Goal: Task Accomplishment & Management: Use online tool/utility

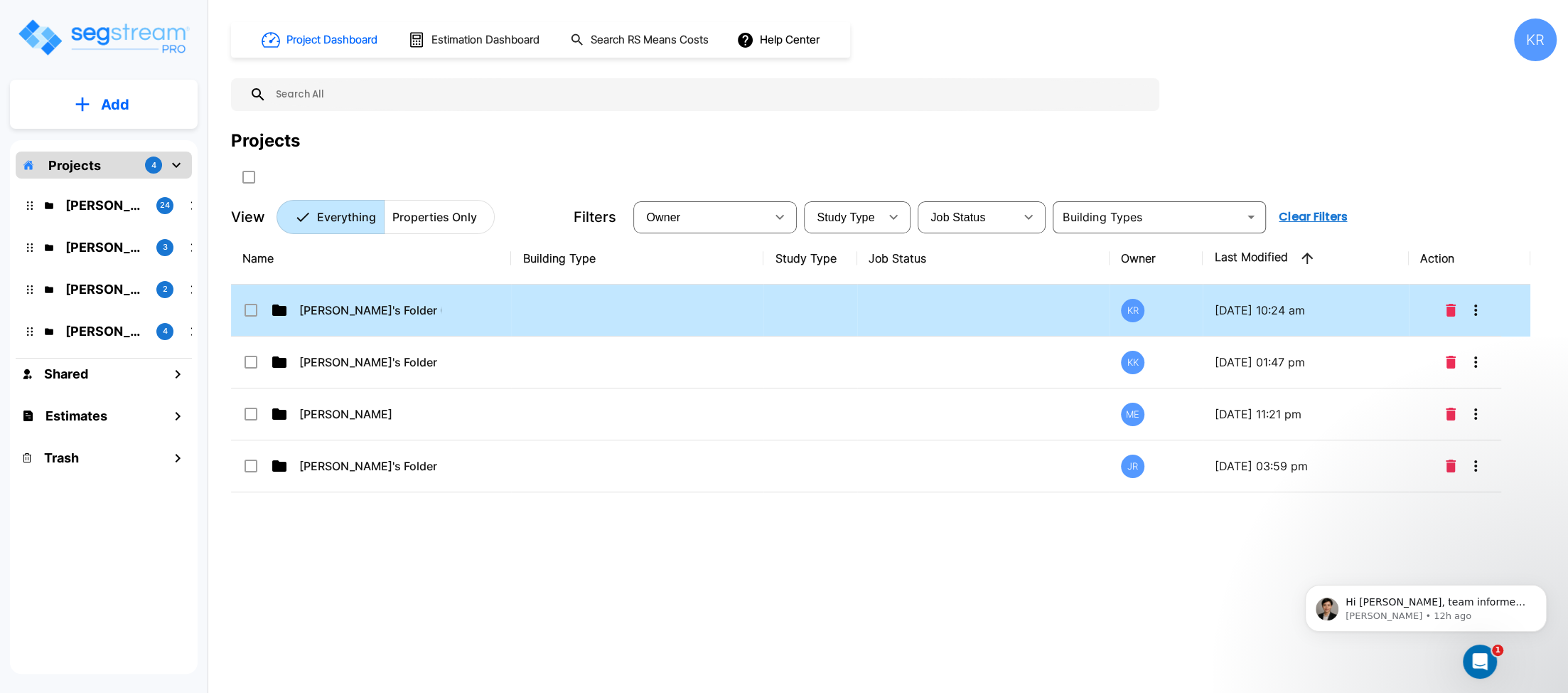
click at [469, 296] on td "[PERSON_NAME]'s Folder (Finalized Reports)" at bounding box center [371, 311] width 280 height 52
checkbox input "true"
click at [469, 296] on td "[PERSON_NAME]'s Folder (Finalized Reports)" at bounding box center [371, 311] width 280 height 52
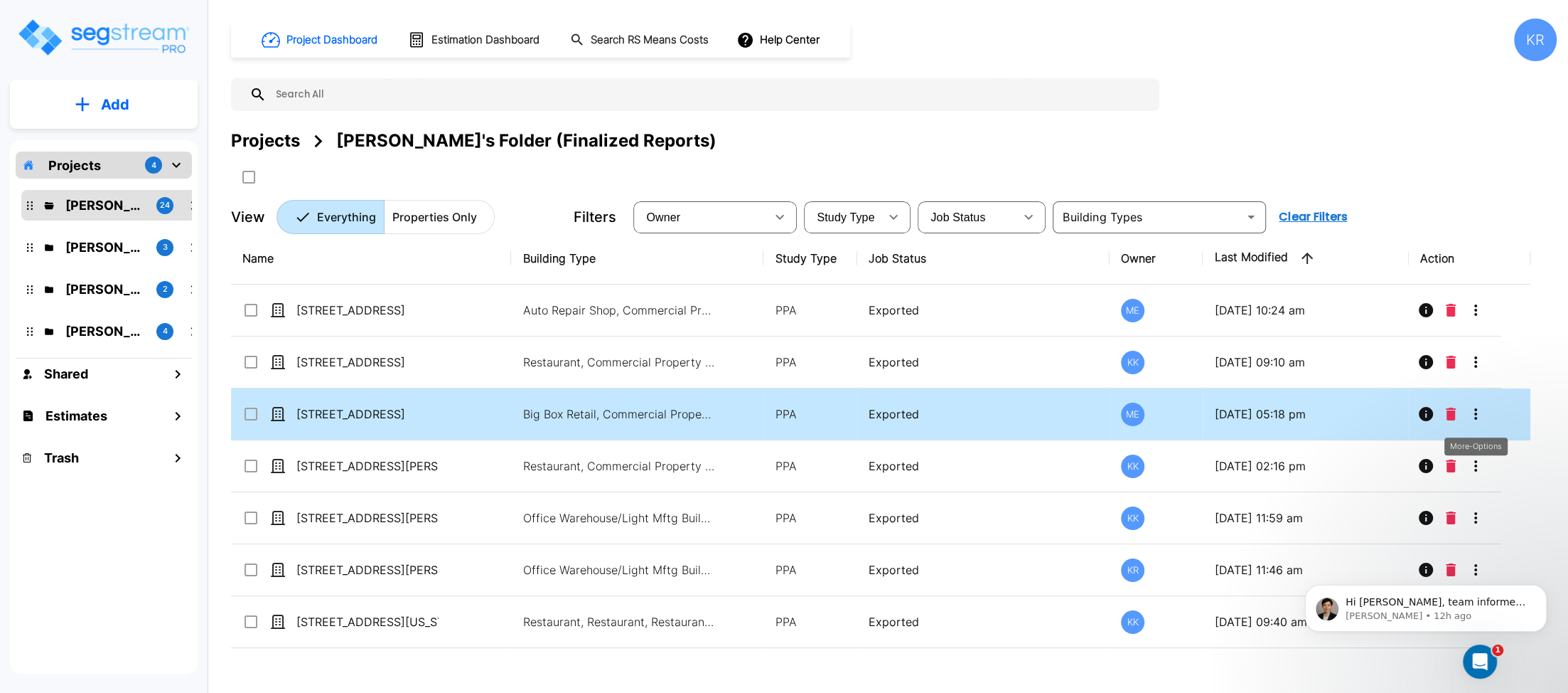
click at [1139, 409] on icon "More-Options" at bounding box center [1476, 414] width 17 height 17
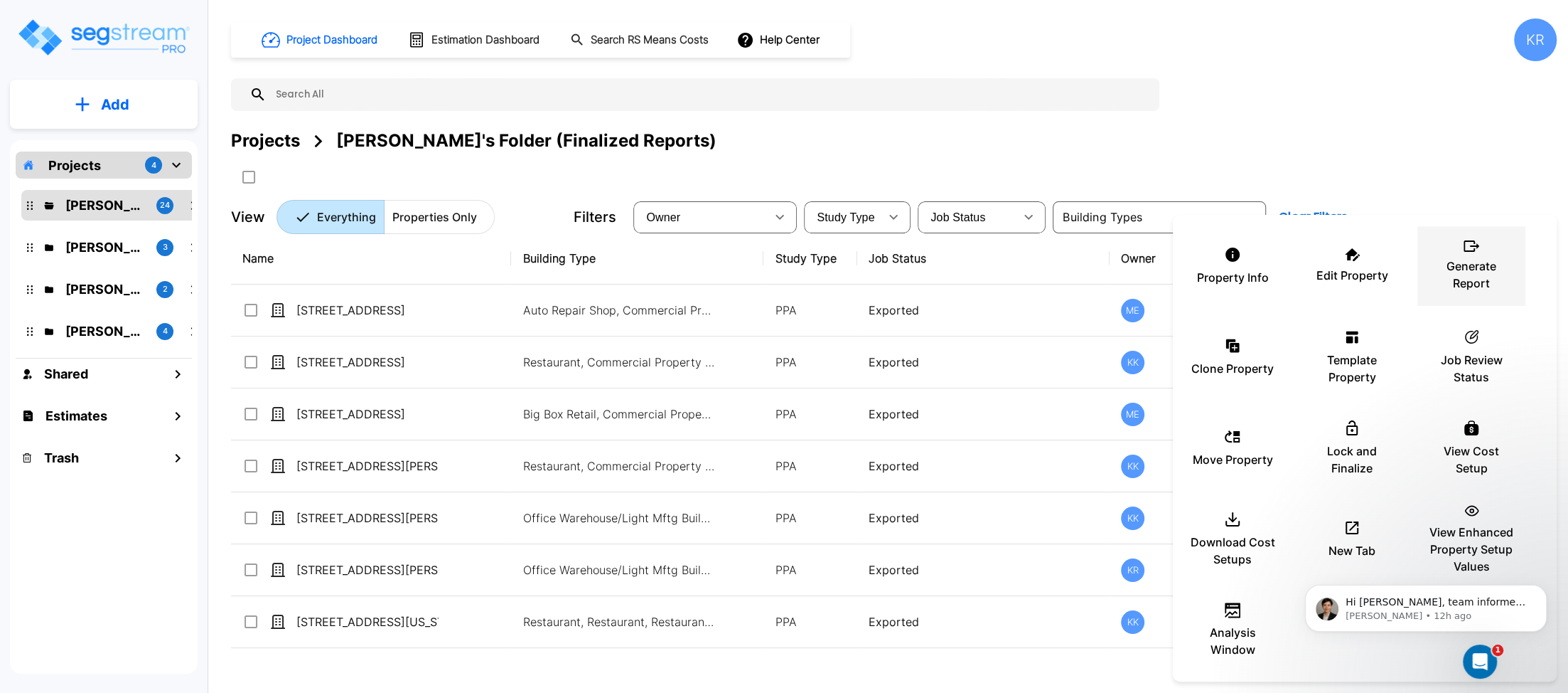
click at [1139, 259] on p "Generate Report" at bounding box center [1472, 274] width 86 height 35
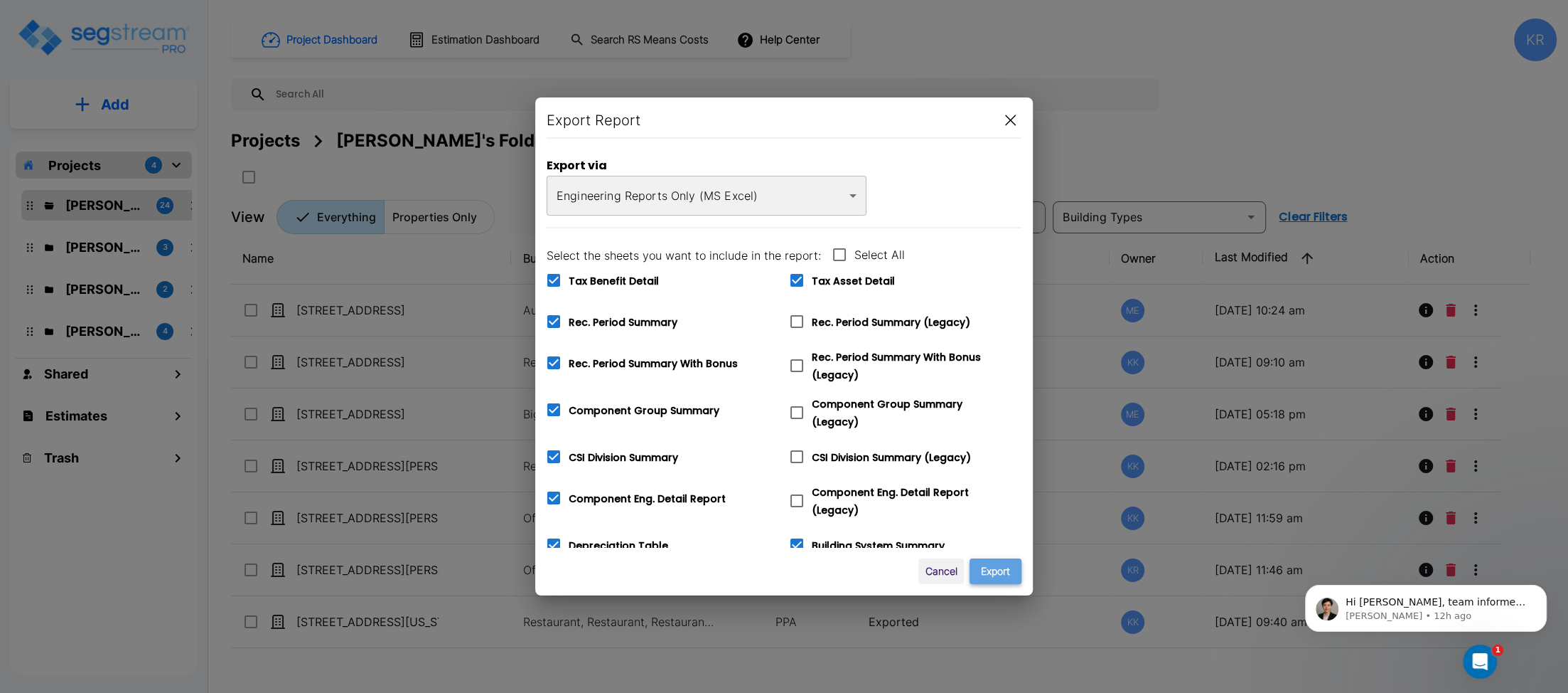
click at [992, 574] on button "Export" at bounding box center [996, 572] width 52 height 26
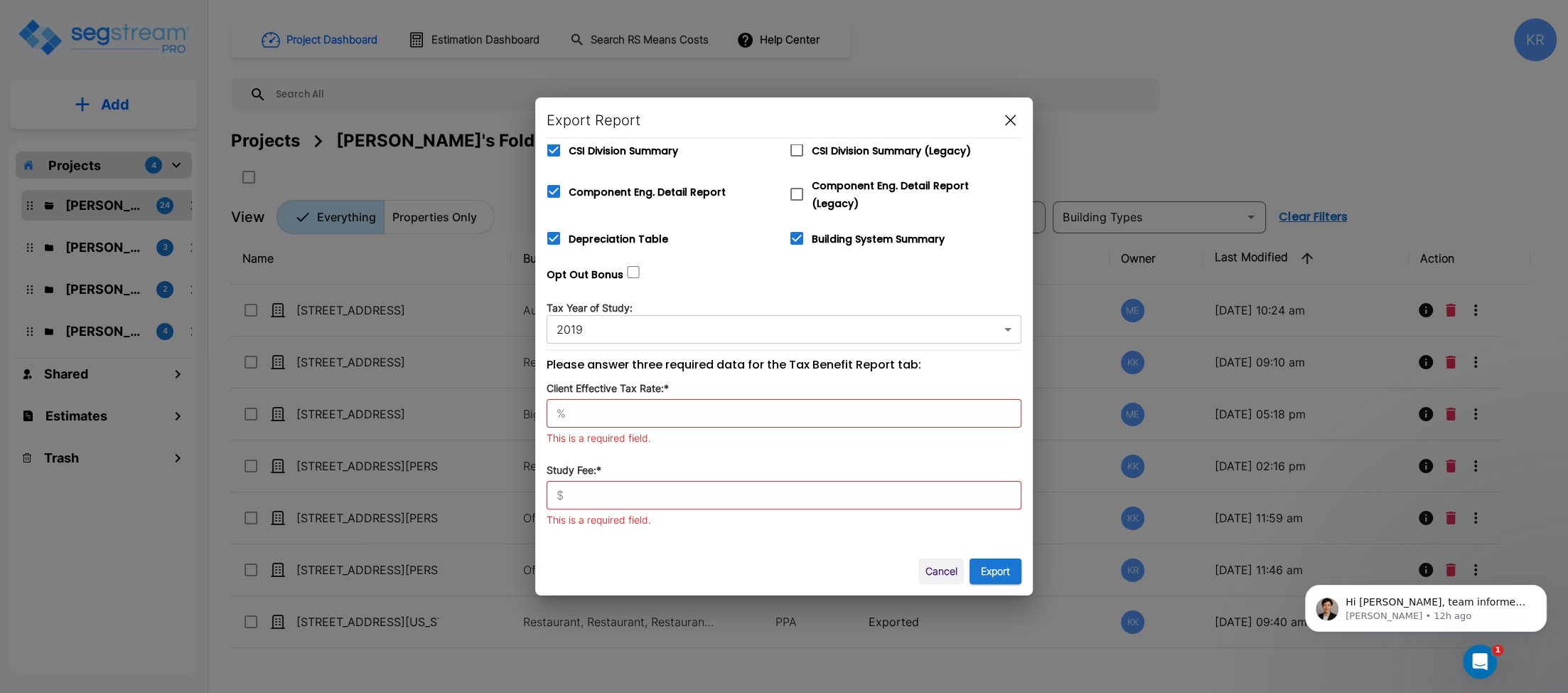
click at [655, 399] on div "% ​" at bounding box center [784, 413] width 475 height 29
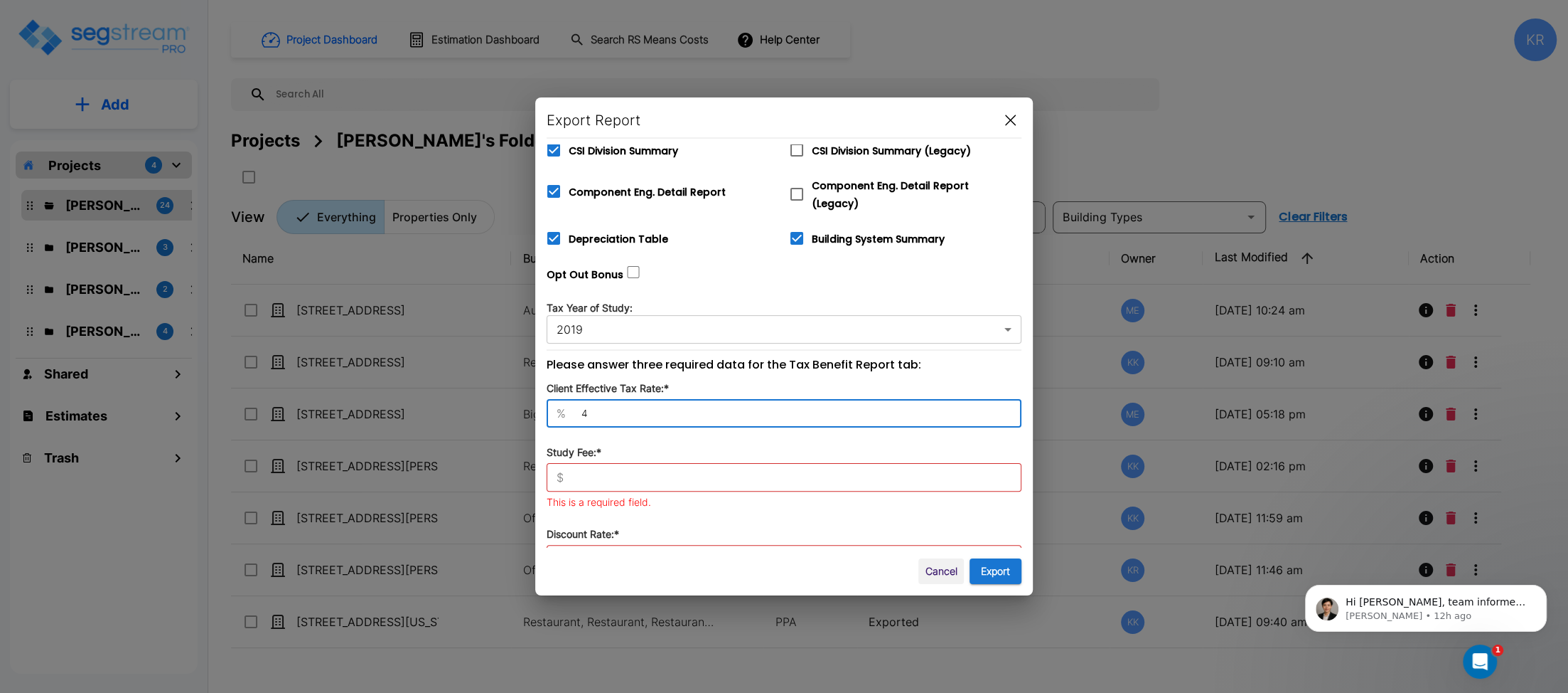
type input "42"
click at [598, 470] on input "text" at bounding box center [795, 477] width 452 height 14
click at [624, 464] on div "$ ​" at bounding box center [784, 478] width 475 height 29
click at [590, 470] on input "text" at bounding box center [795, 477] width 452 height 14
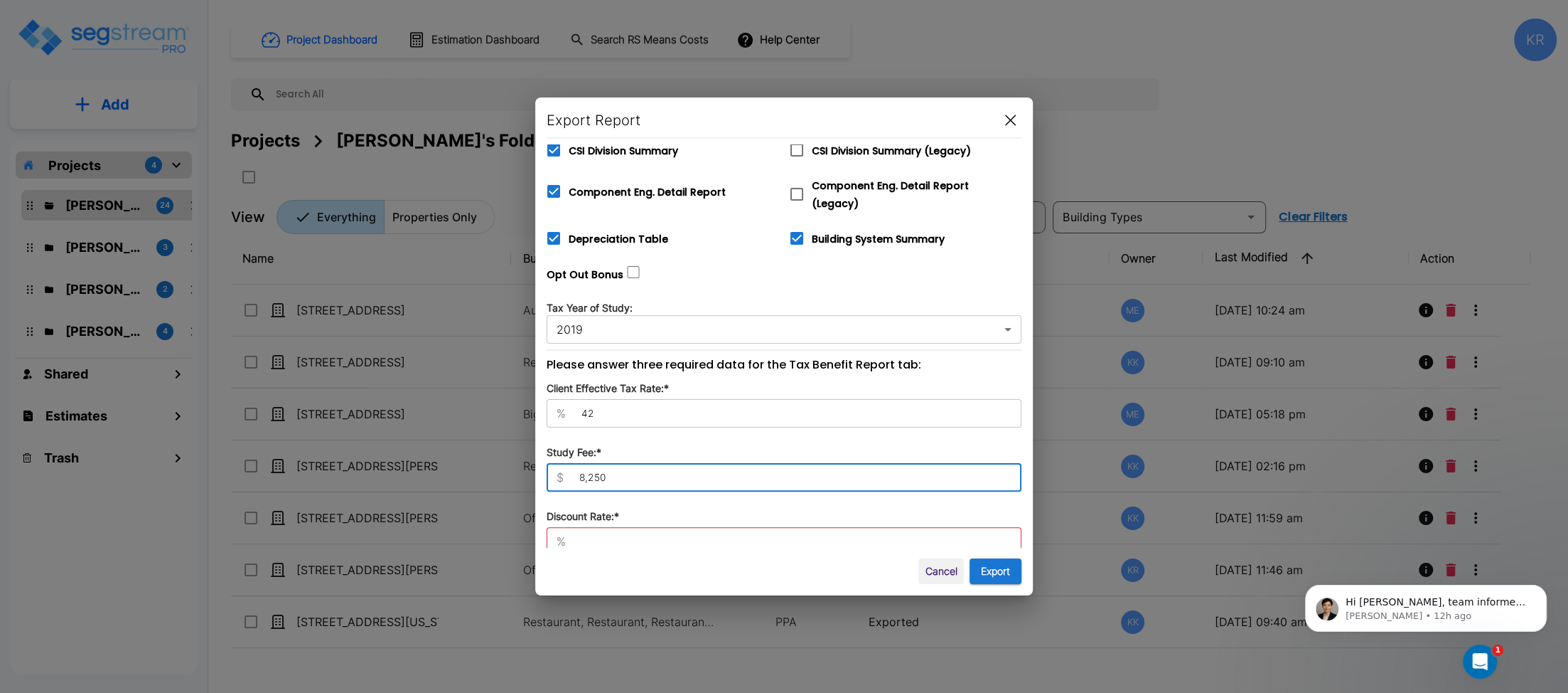
type input "8,250"
click at [585, 541] on div "% ​" at bounding box center [784, 541] width 475 height 29
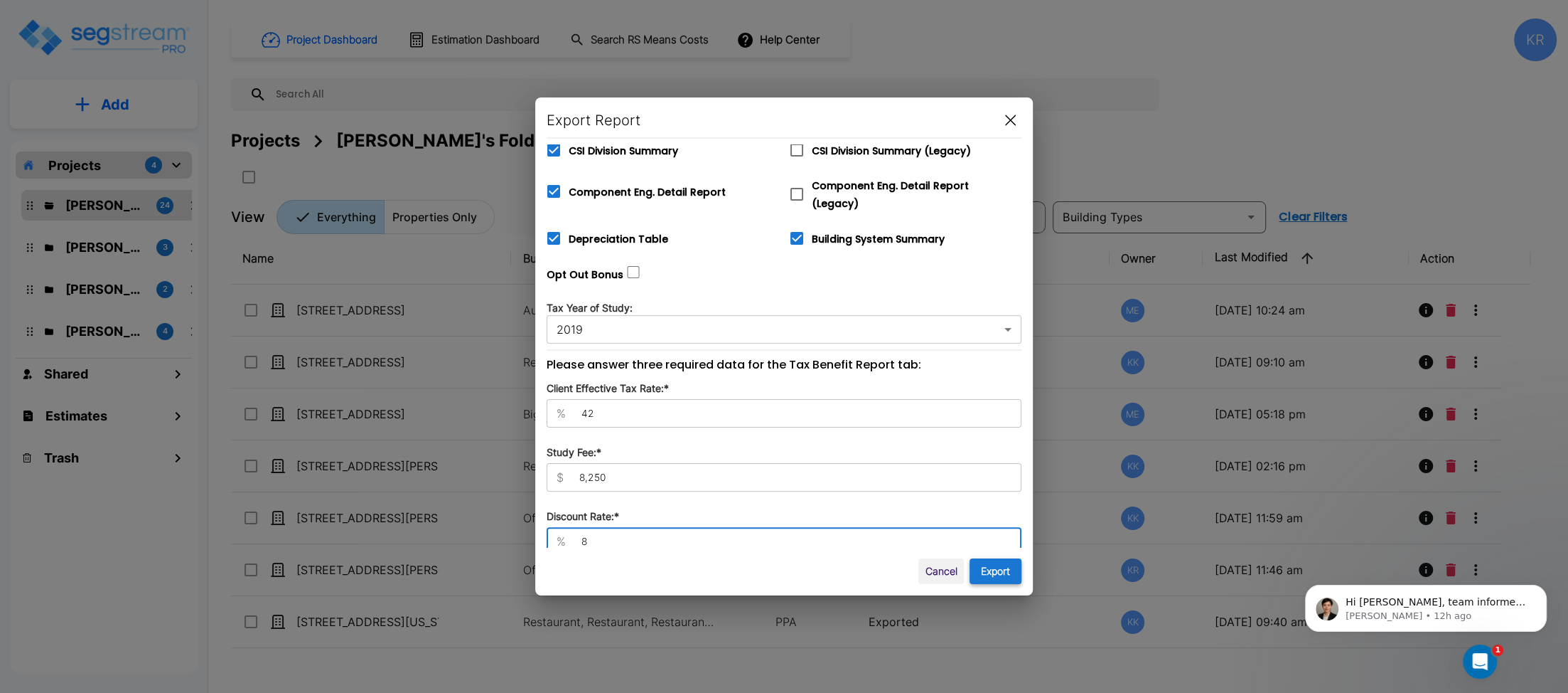
type input "8"
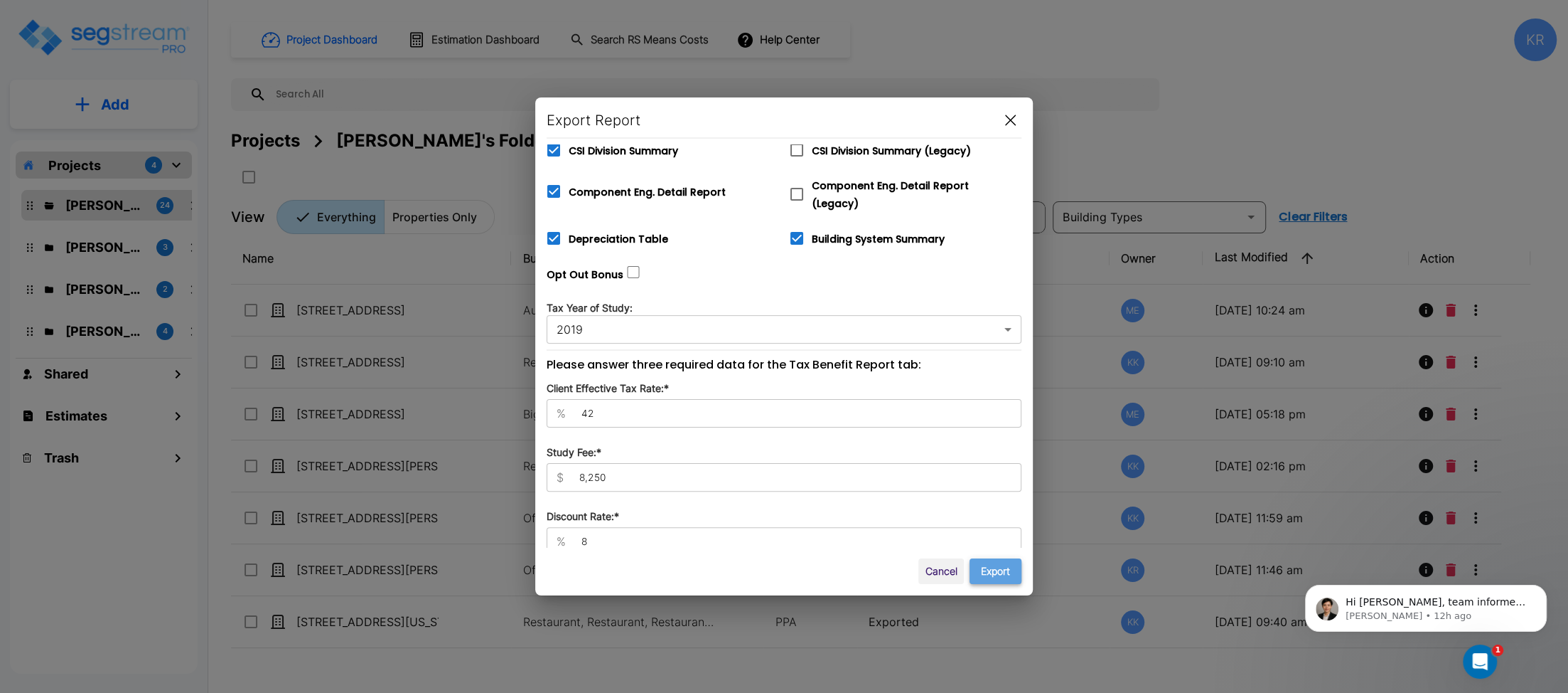
click at [993, 571] on button "Export" at bounding box center [996, 572] width 52 height 26
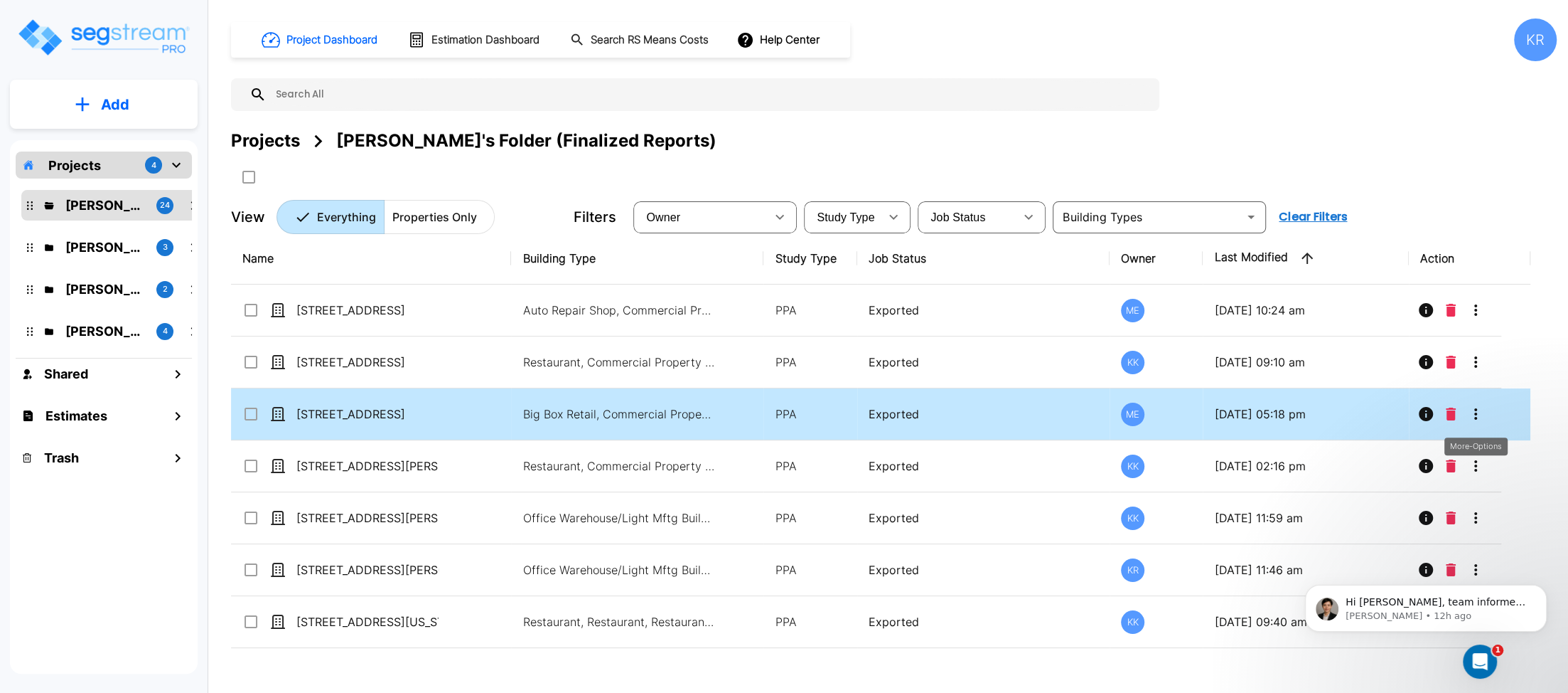
click at [1139, 406] on icon "More-Options" at bounding box center [1476, 414] width 17 height 17
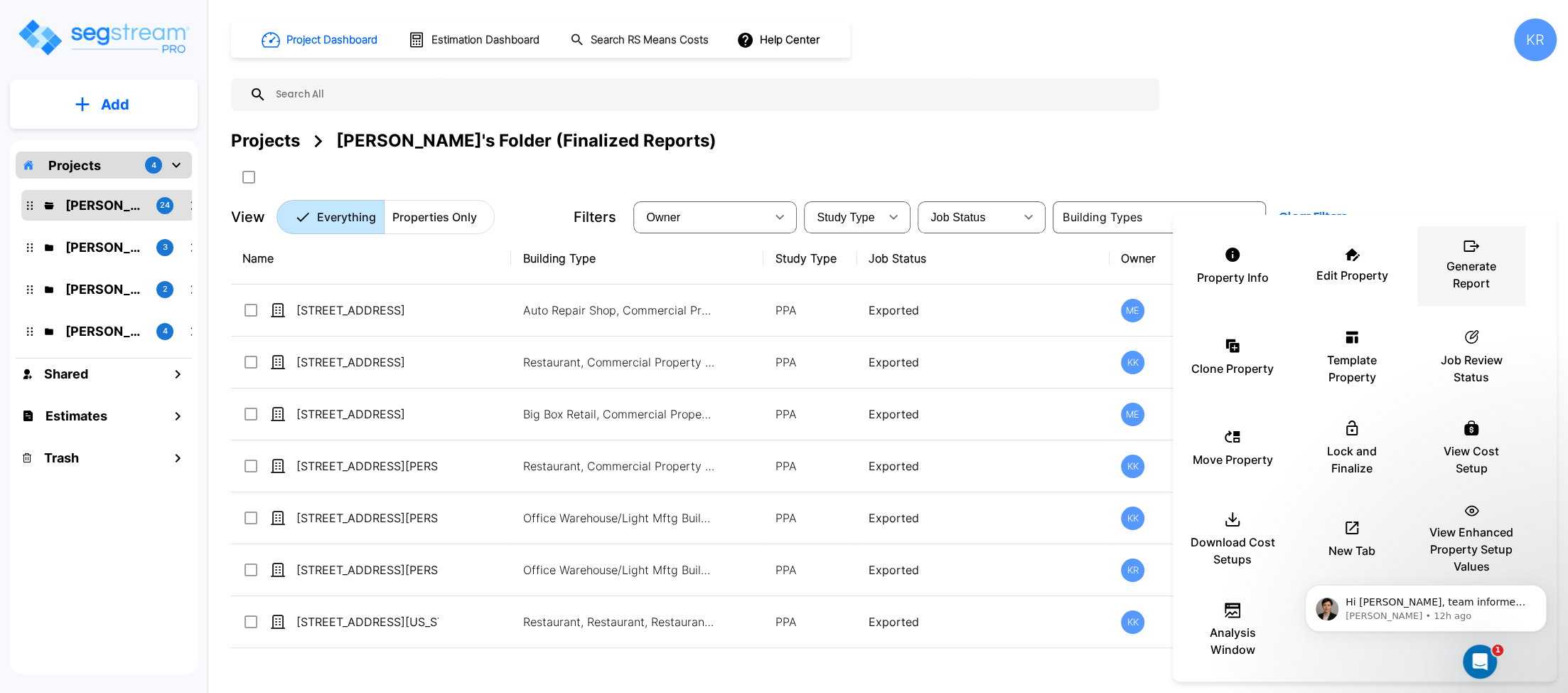
click at [1139, 279] on p "Generate Report" at bounding box center [1472, 274] width 86 height 35
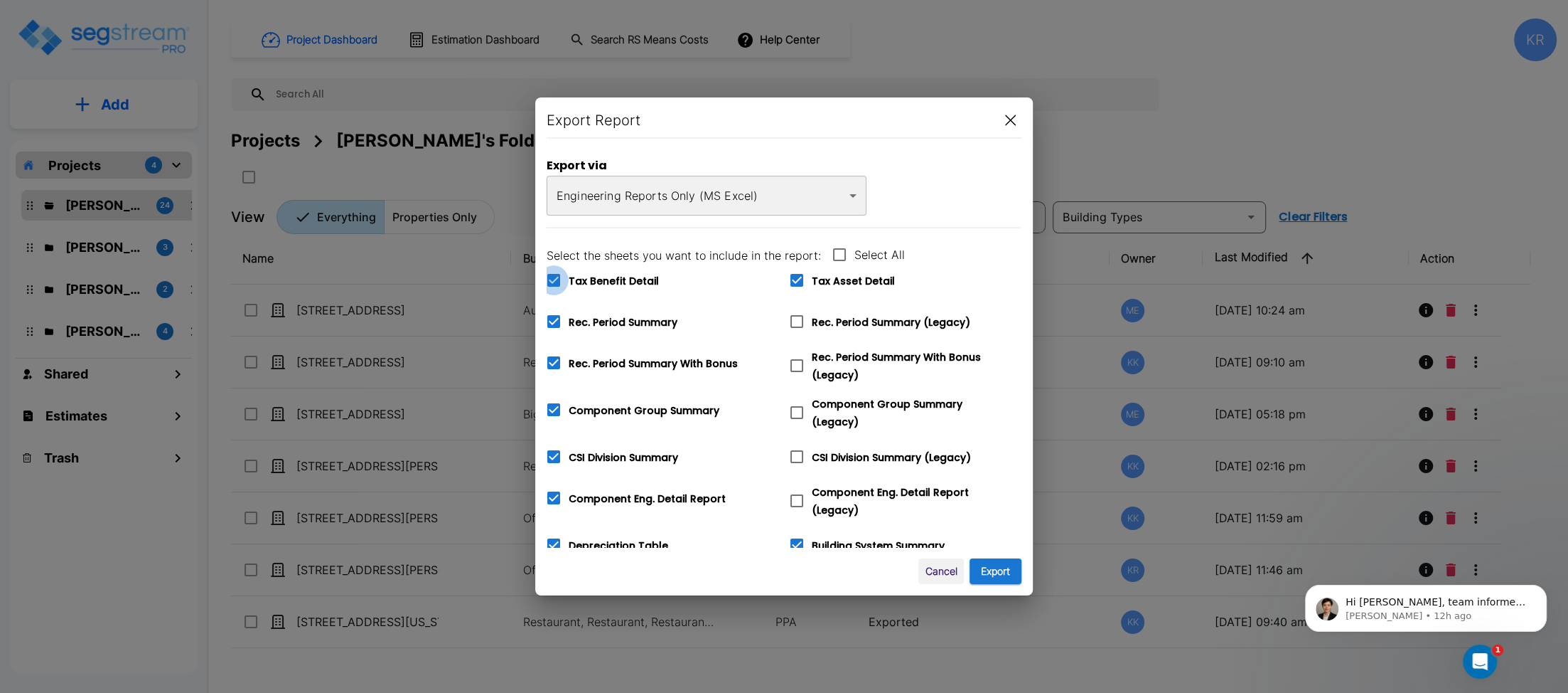
click at [553, 280] on icon at bounding box center [554, 281] width 13 height 13
click at [553, 277] on input "Tax Benefit Detail" at bounding box center [545, 270] width 14 height 12
checkbox input "true"
click at [780, 277] on div "Tax Asset Detail" at bounding box center [900, 274] width 243 height 41
click at [791, 284] on icon at bounding box center [797, 281] width 13 height 13
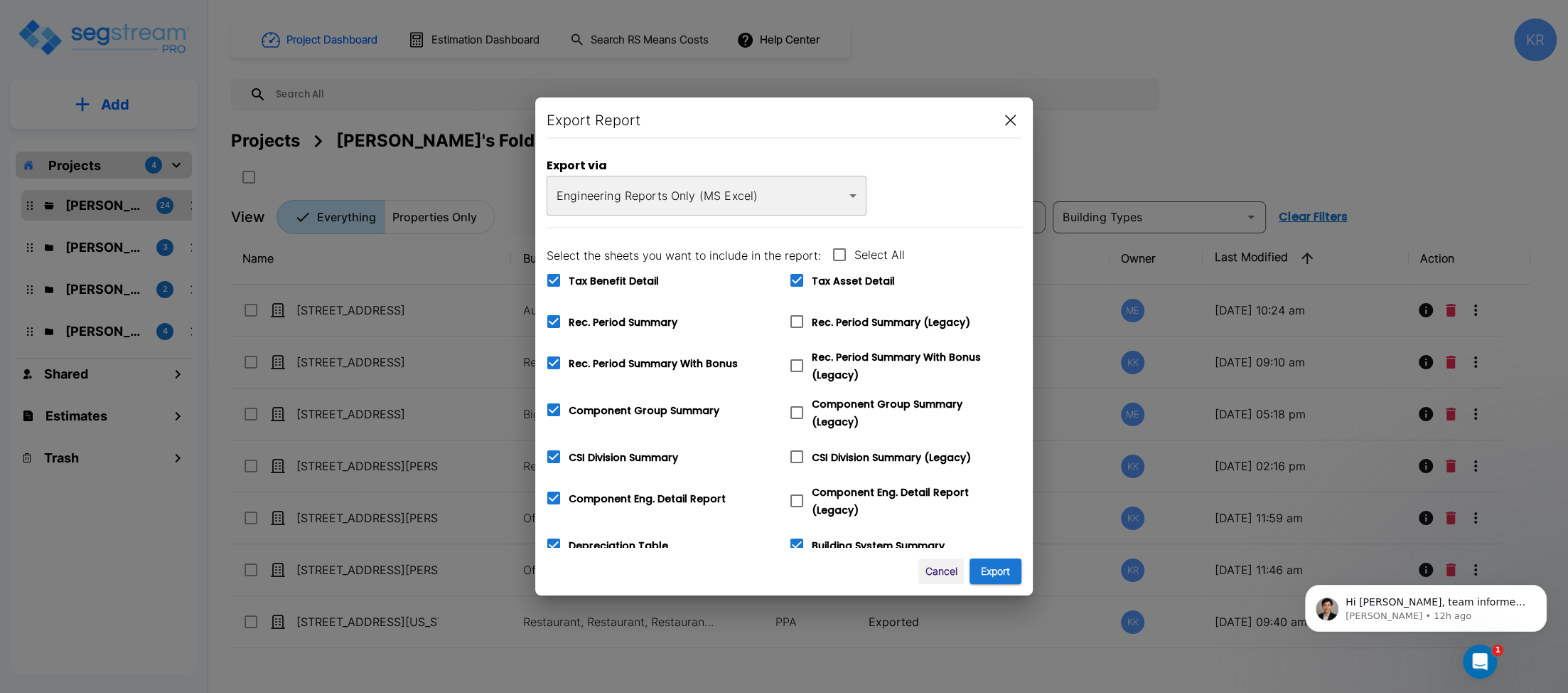
click at [791, 277] on input "Tax Asset Detail" at bounding box center [789, 270] width 14 height 12
checkbox input "false"
click at [551, 277] on icon at bounding box center [554, 281] width 13 height 13
click at [551, 277] on input "Tax Benefit Detail" at bounding box center [545, 270] width 14 height 12
checkbox input "false"
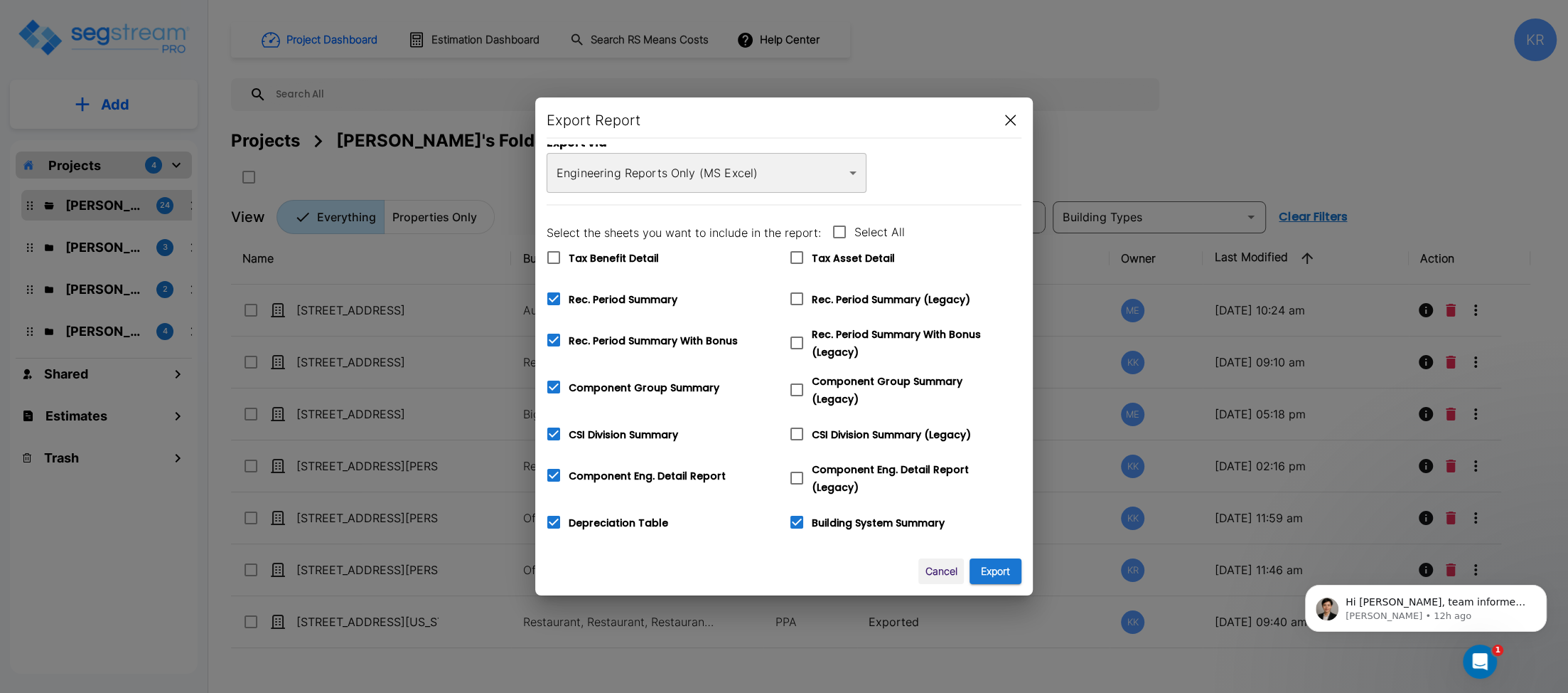
scroll to position [0, 0]
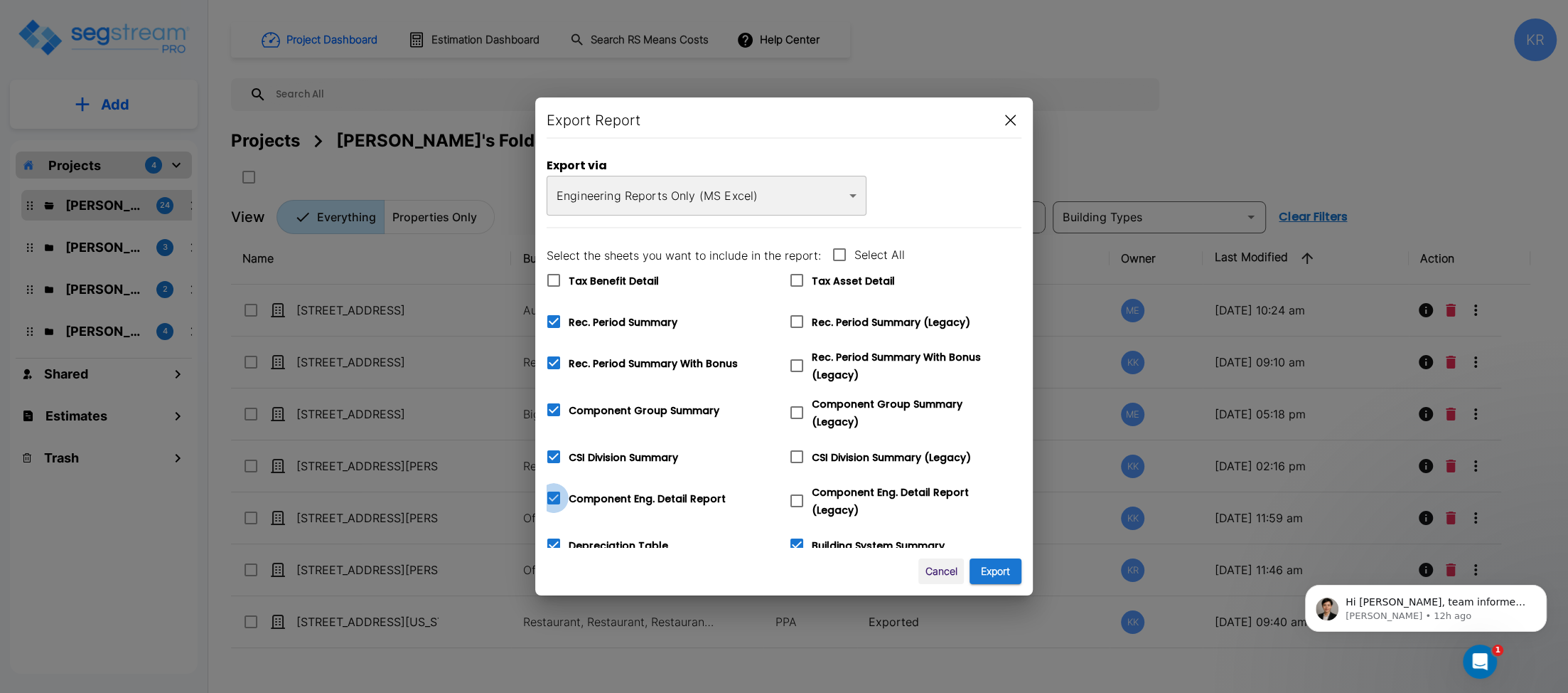
click at [553, 492] on icon at bounding box center [554, 498] width 13 height 13
click at [553, 490] on input "Component Eng. Detail Report" at bounding box center [545, 489] width 14 height 12
checkbox input "false"
click at [798, 492] on icon at bounding box center [797, 501] width 17 height 17
click at [796, 491] on input "Component Eng. Detail Report (Legacy)" at bounding box center [789, 492] width 14 height 12
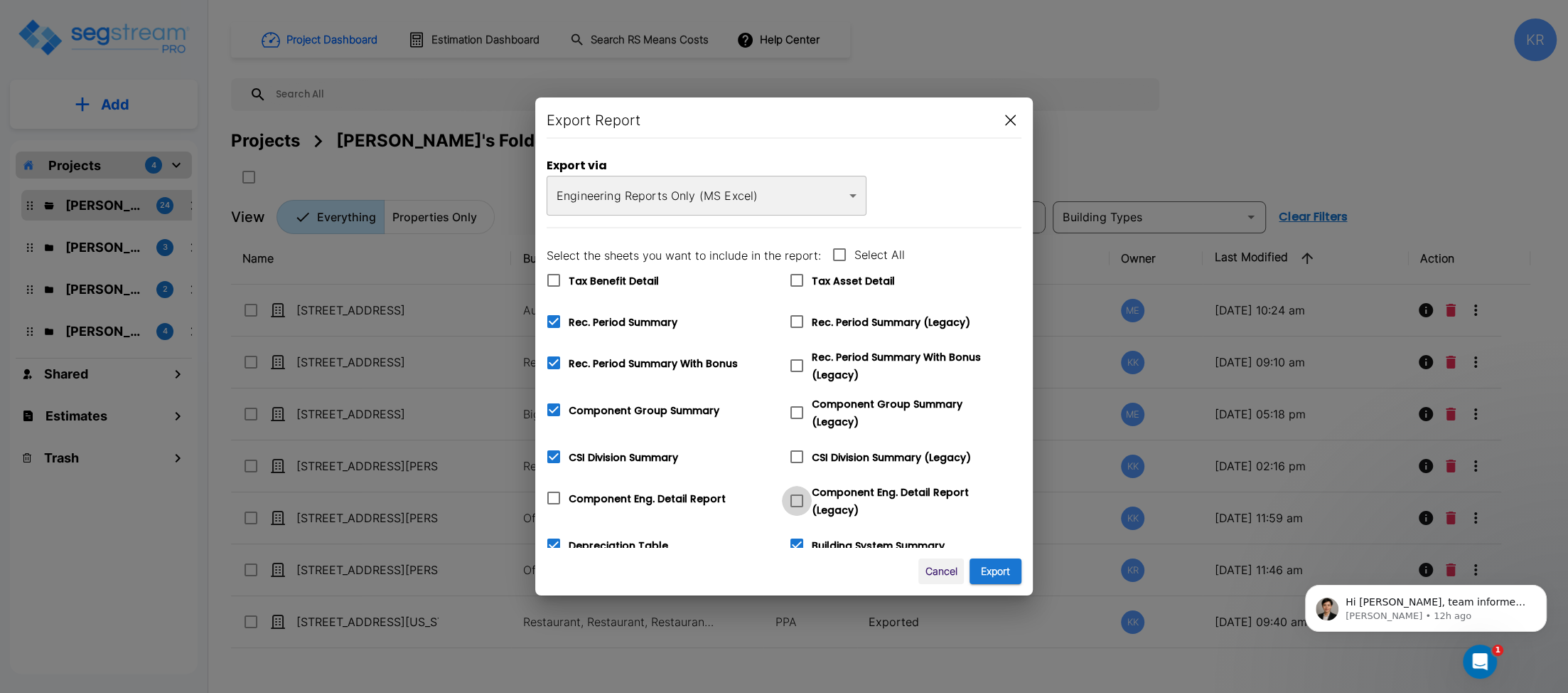
checkbox input "true"
click at [802, 451] on icon at bounding box center [797, 457] width 13 height 13
click at [796, 451] on input "CSI Division Summary (Legacy)" at bounding box center [789, 448] width 14 height 12
checkbox input "true"
checkbox input "false"
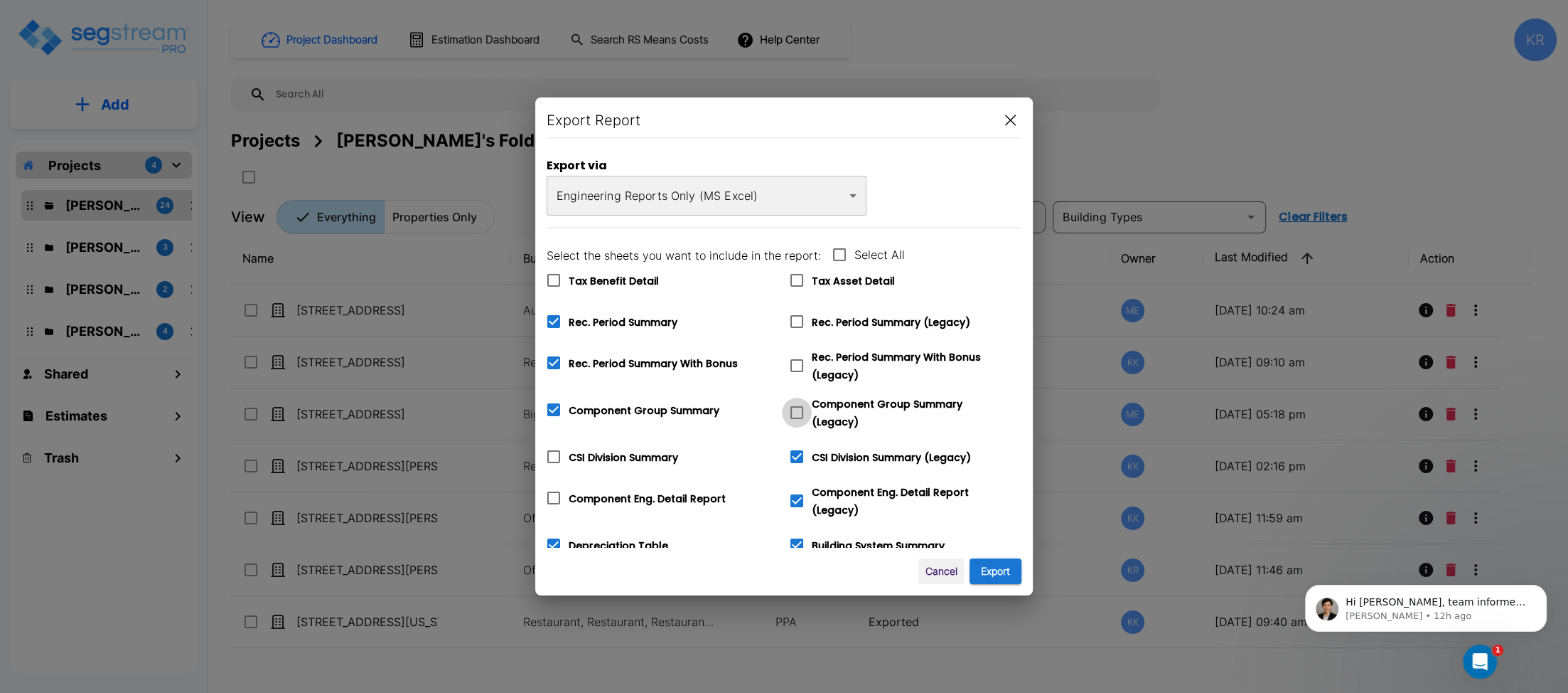
click at [799, 406] on icon at bounding box center [797, 412] width 13 height 13
click at [796, 402] on input "Component Group Summary (Legacy)" at bounding box center [789, 403] width 14 height 12
checkbox input "true"
checkbox input "false"
click at [798, 367] on icon at bounding box center [797, 366] width 17 height 17
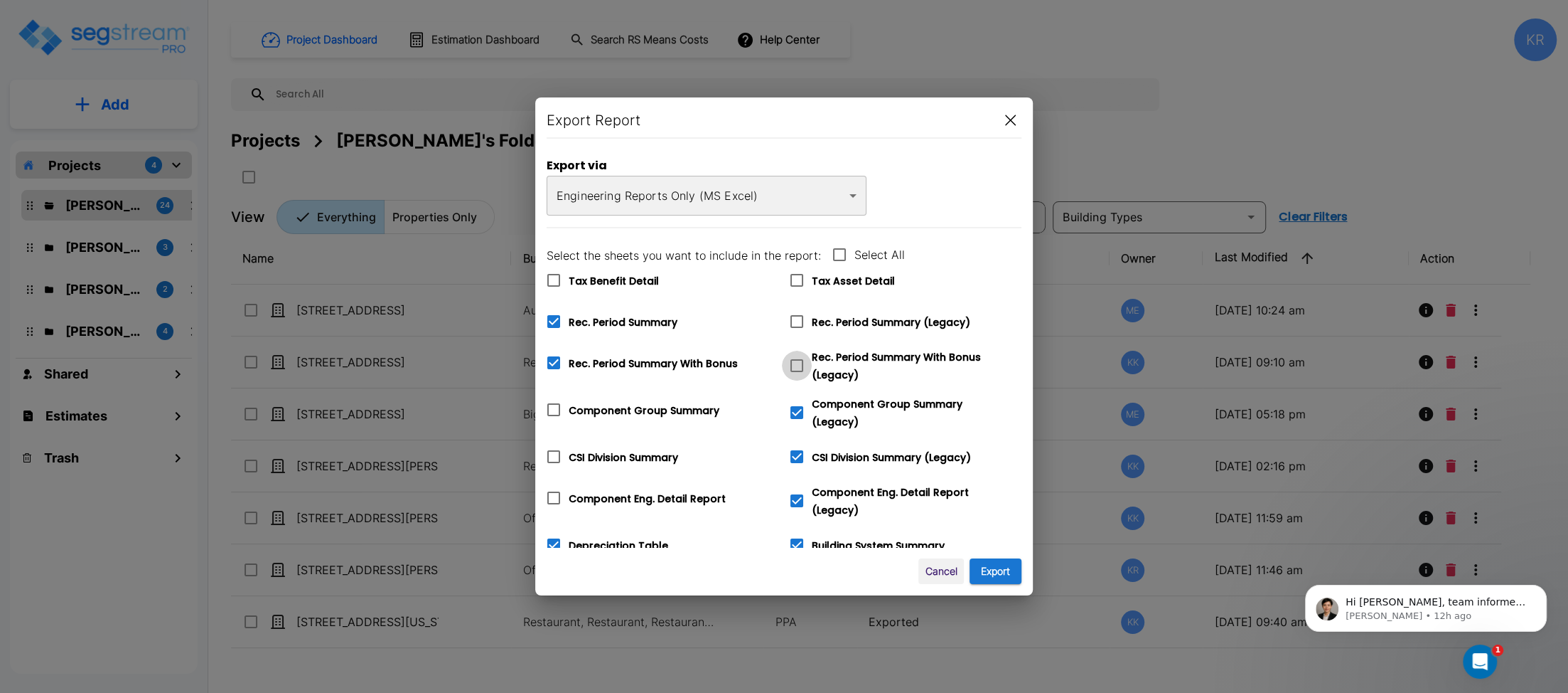
click at [796, 363] on input "Rec. Period Summary With Bonus (Legacy)" at bounding box center [789, 356] width 14 height 12
checkbox input "true"
checkbox input "false"
click at [795, 317] on input "Rec. Period Summary (Legacy)" at bounding box center [789, 312] width 14 height 12
checkbox input "true"
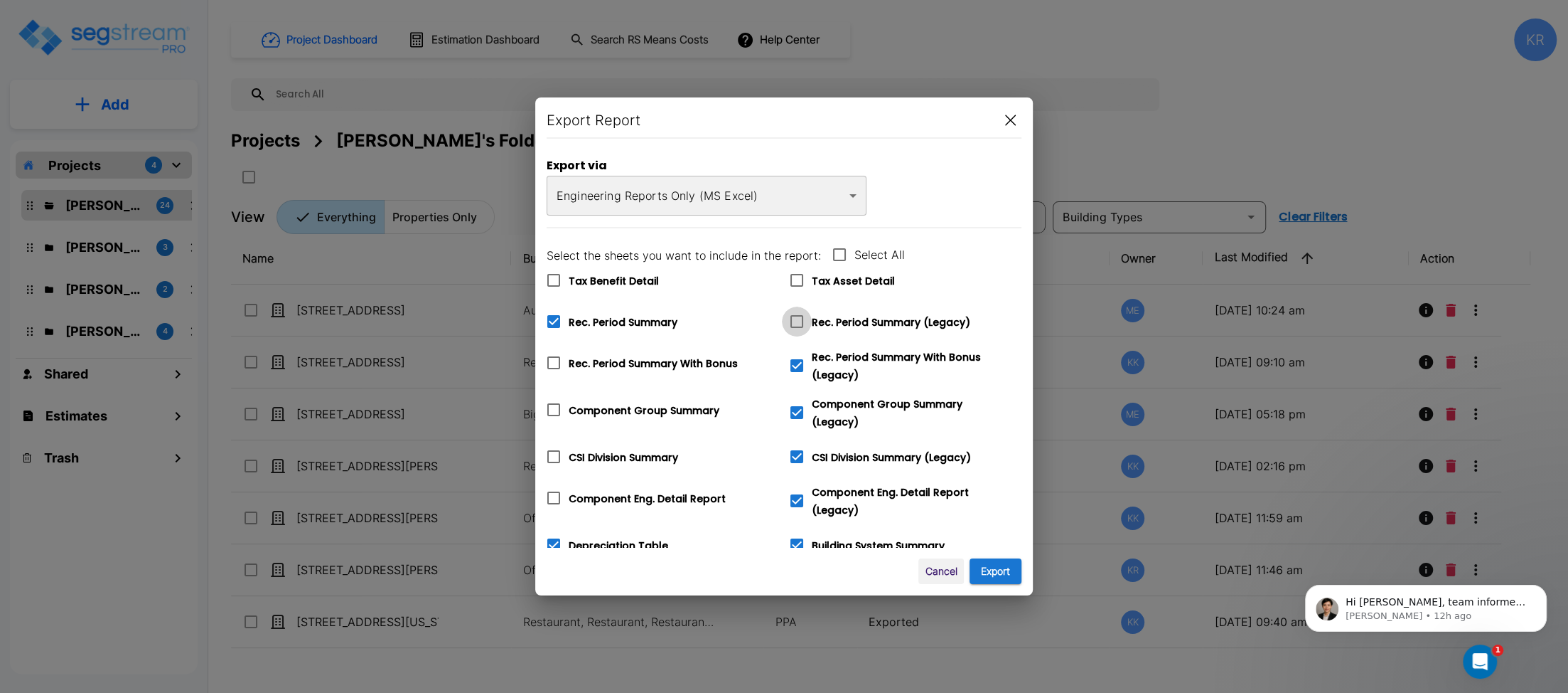
checkbox input "false"
click at [553, 273] on input "Tax Benefit Detail" at bounding box center [545, 270] width 14 height 12
checkbox input "true"
click at [800, 279] on icon at bounding box center [797, 280] width 17 height 17
click at [796, 277] on input "Tax Asset Detail" at bounding box center [789, 270] width 14 height 12
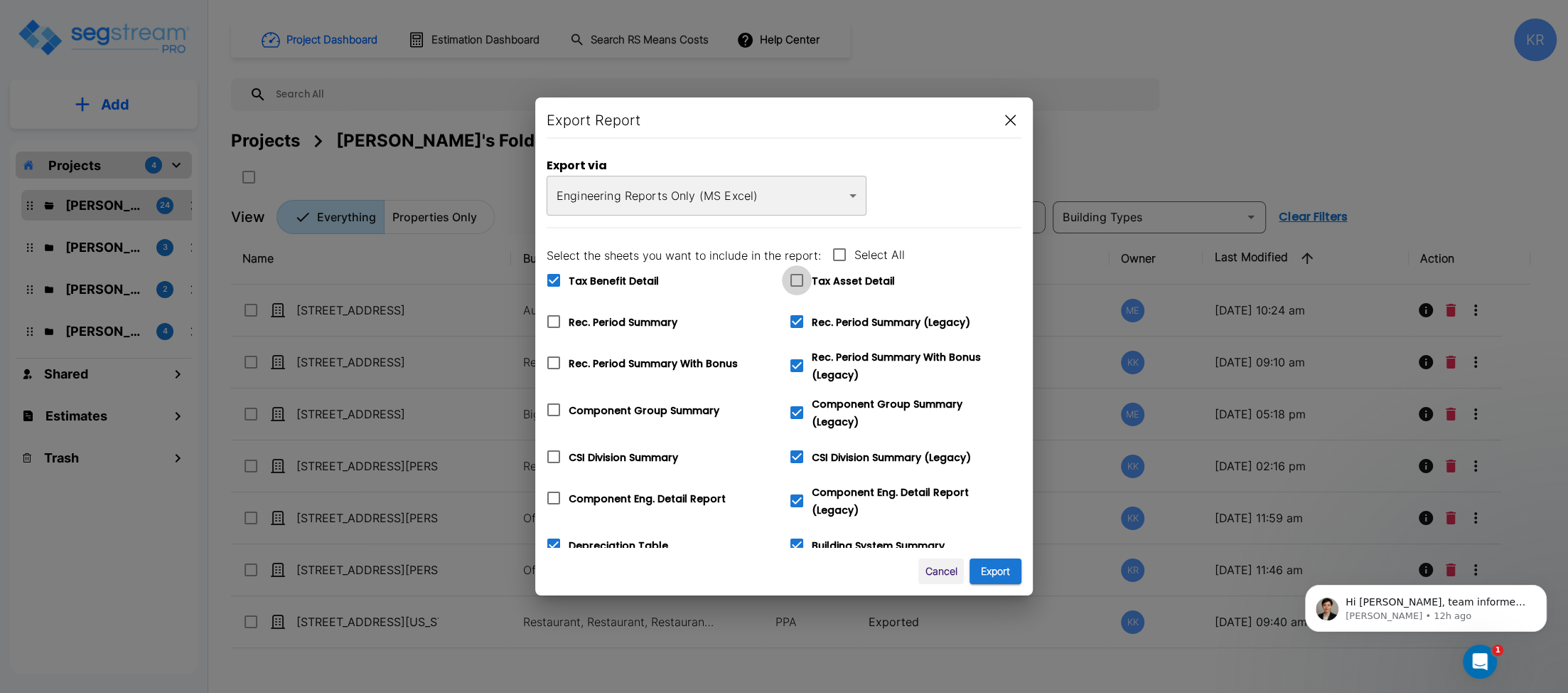
checkbox input "true"
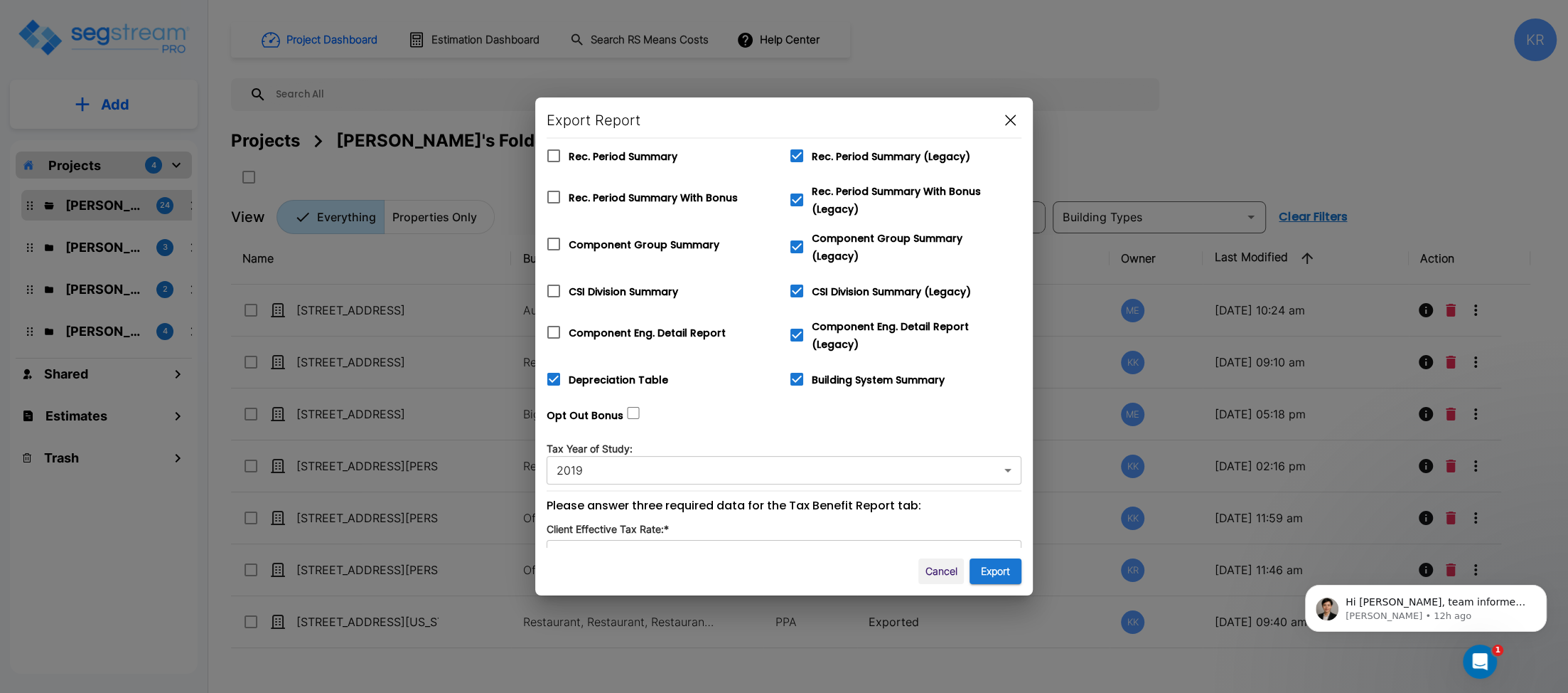
scroll to position [235, 0]
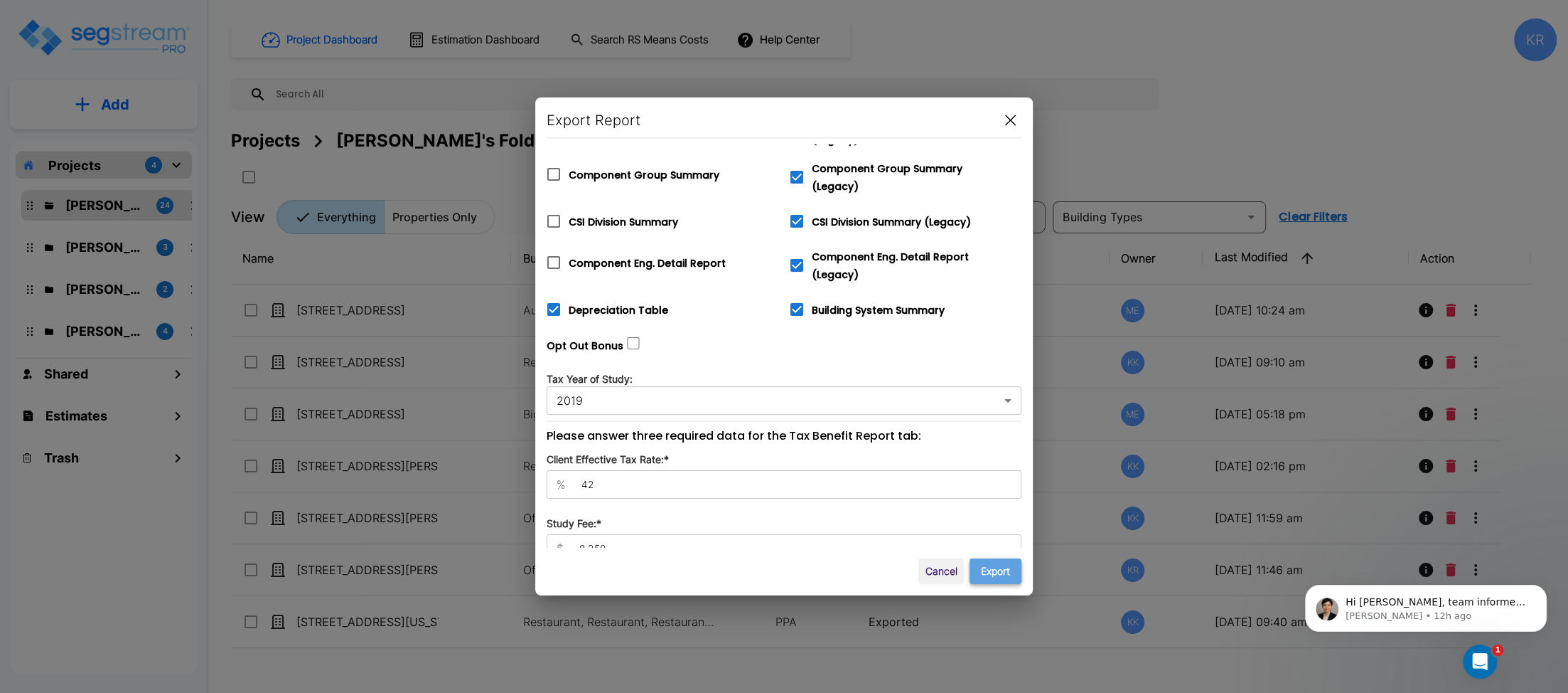
click at [1002, 563] on button "Export" at bounding box center [996, 572] width 52 height 26
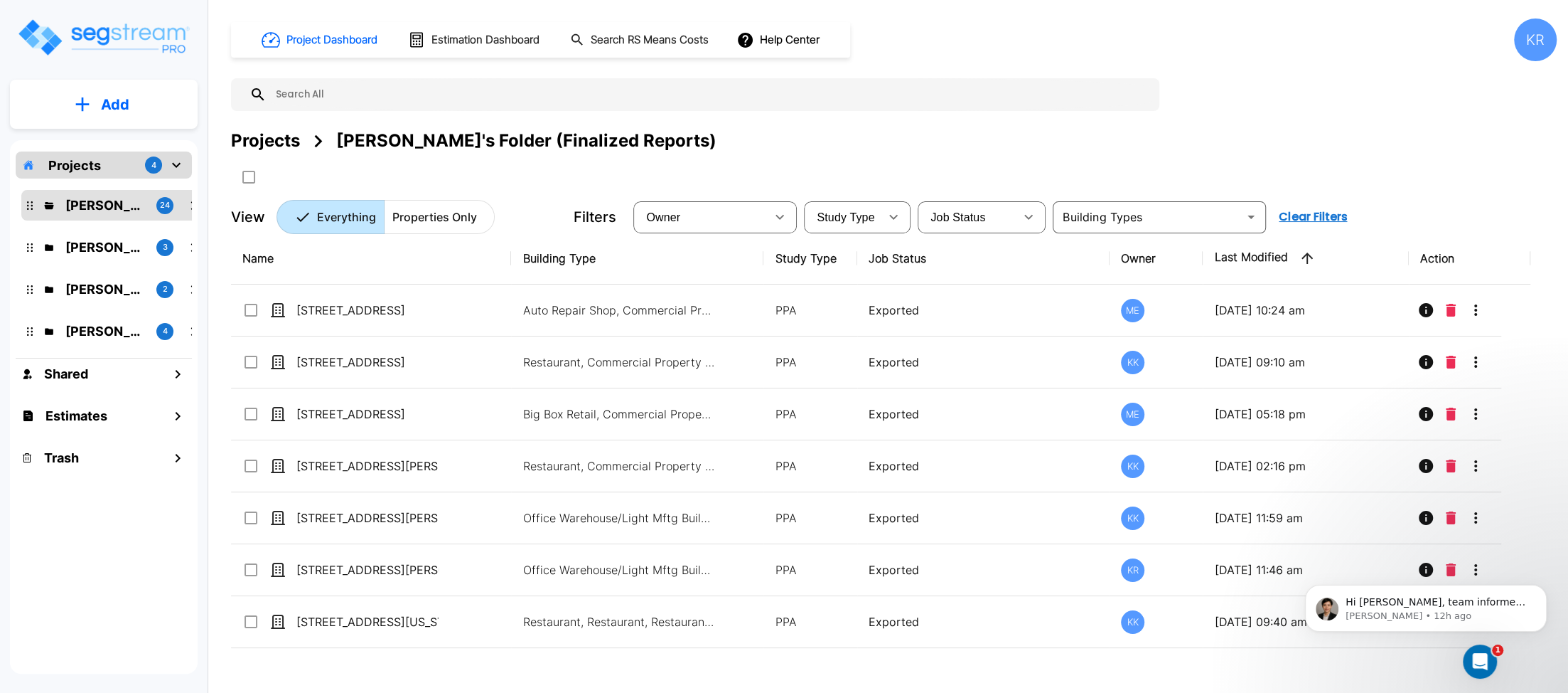
click at [1139, 48] on div "KR" at bounding box center [1536, 40] width 43 height 43
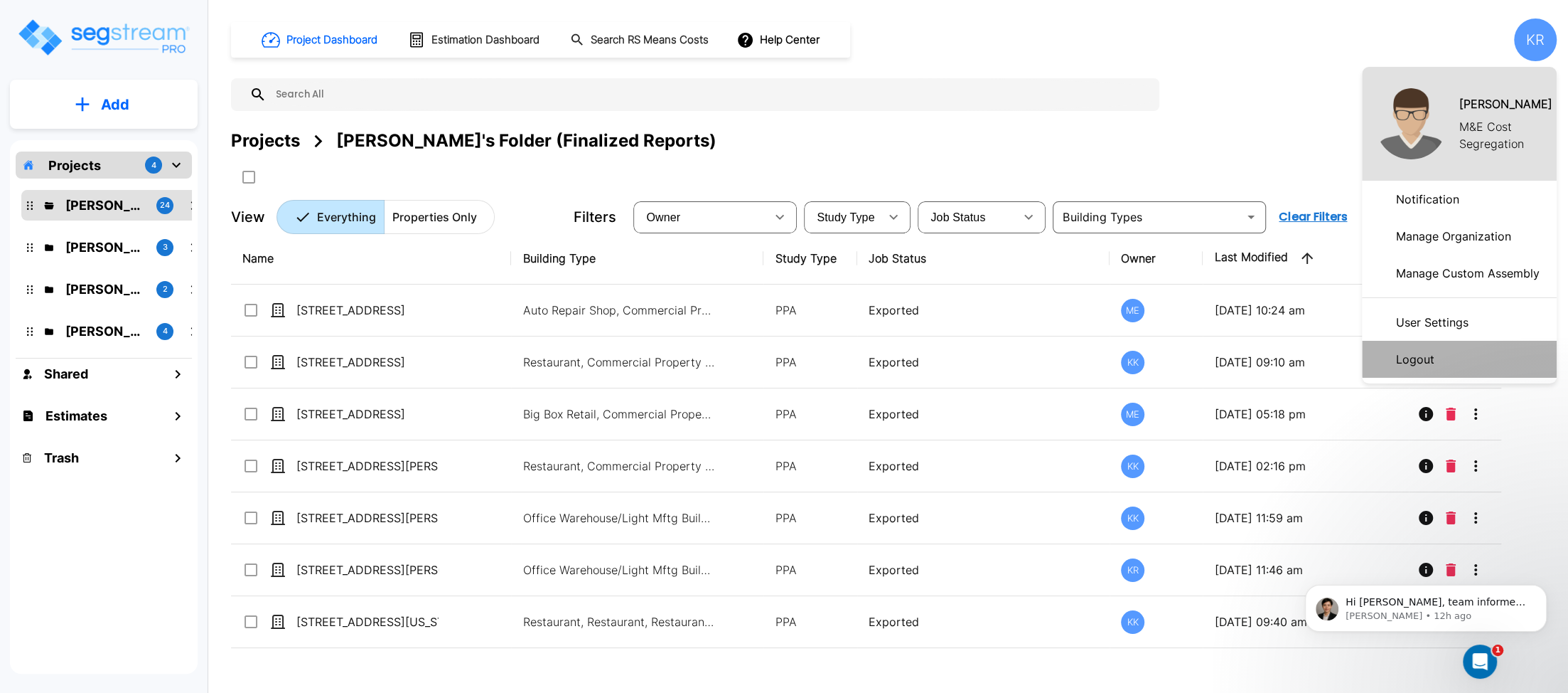
click at [1139, 357] on p "Logout" at bounding box center [1415, 359] width 49 height 29
